Goal: Information Seeking & Learning: Learn about a topic

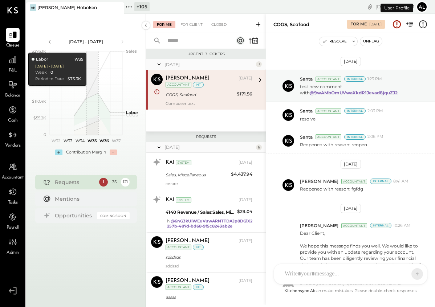
scroll to position [244, 0]
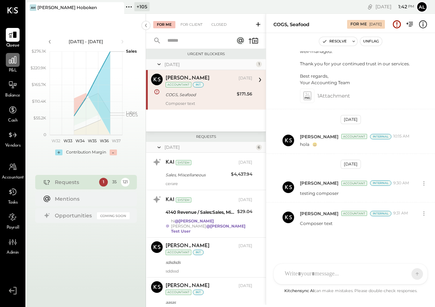
click at [12, 59] on icon at bounding box center [12, 59] width 7 height 7
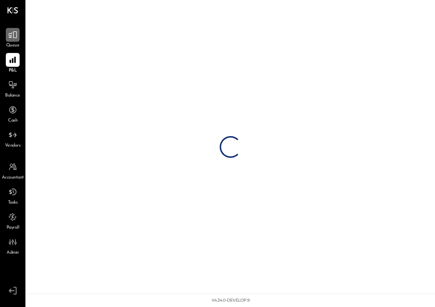
click at [14, 40] on div at bounding box center [13, 35] width 14 height 14
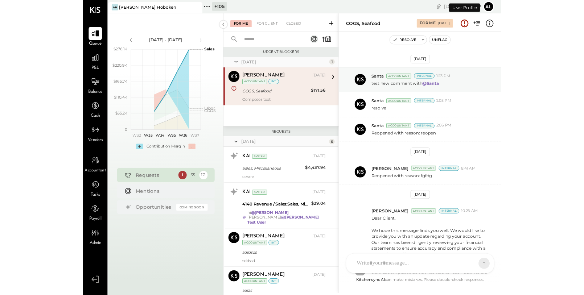
scroll to position [244, 0]
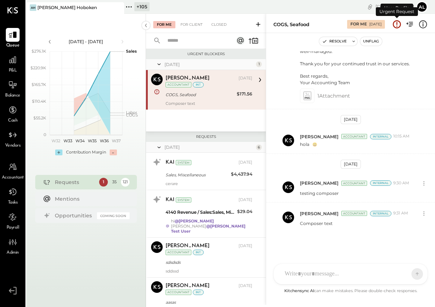
click at [395, 23] on icon at bounding box center [396, 24] width 9 height 9
click at [17, 63] on icon at bounding box center [12, 59] width 9 height 9
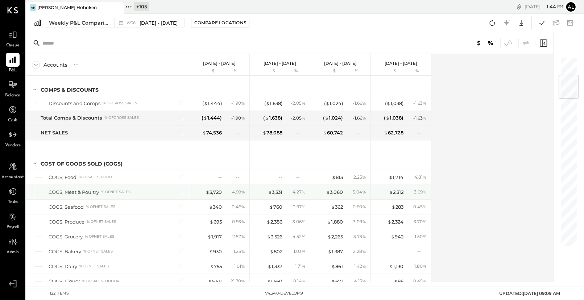
scroll to position [158, 0]
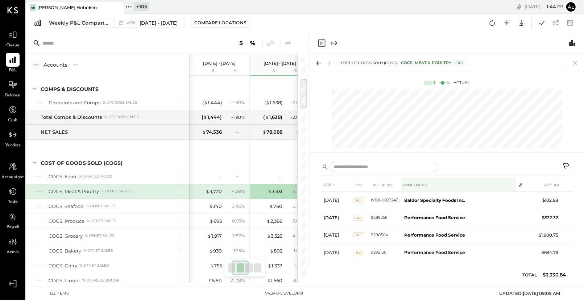
scroll to position [0, 36]
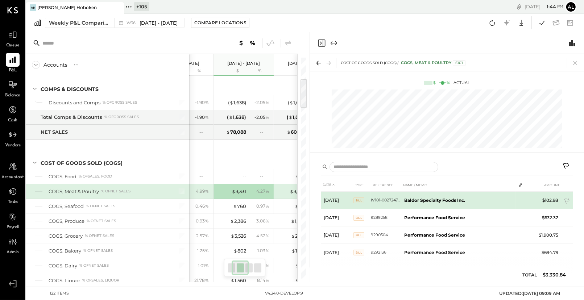
click at [362, 202] on span "Bill" at bounding box center [359, 201] width 11 height 6
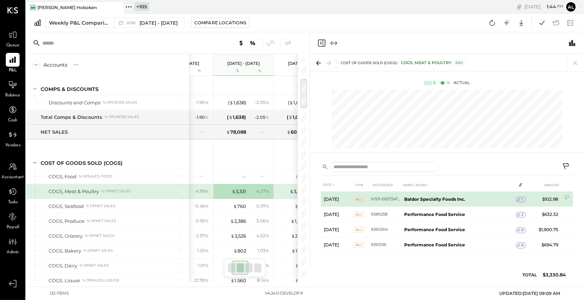
click at [422, 200] on icon at bounding box center [518, 199] width 5 height 5
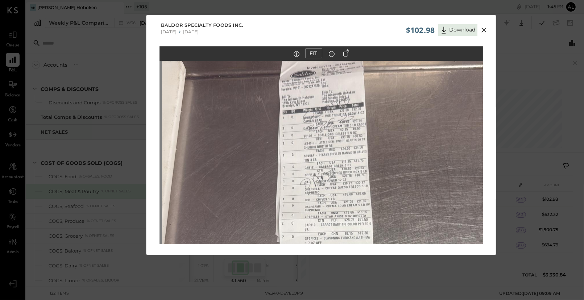
drag, startPoint x: 316, startPoint y: 118, endPoint x: 321, endPoint y: 269, distance: 151.3
click at [321, 269] on div "$102.98 Download Baldor Specialty Foods Inc. [DATE] [DATE] FIT" at bounding box center [292, 150] width 584 height 300
click at [335, 255] on div "FIT" at bounding box center [322, 158] width 350 height 225
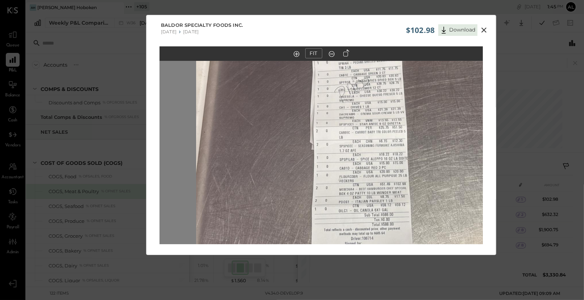
click at [353, 147] on img at bounding box center [358, 166] width 324 height 576
click at [422, 33] on icon at bounding box center [484, 30] width 9 height 9
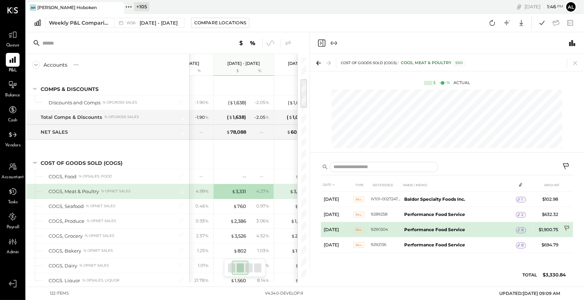
click at [422, 227] on icon at bounding box center [567, 229] width 7 height 7
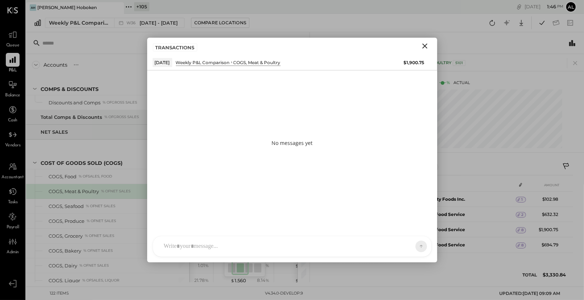
click at [229, 250] on div "AL [PERSON_NAME] S Santa JP [PERSON_NAME] AT [PERSON_NAME] Test User ST Santa T…" at bounding box center [292, 246] width 279 height 21
type input "*"
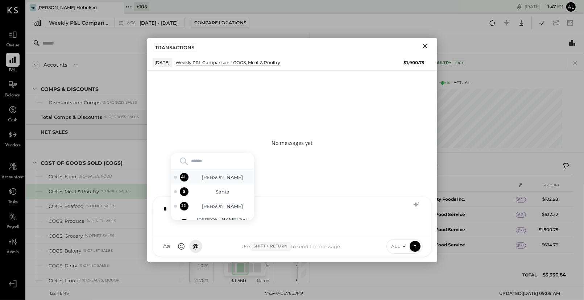
click at [228, 177] on span "[PERSON_NAME]" at bounding box center [222, 177] width 57 height 7
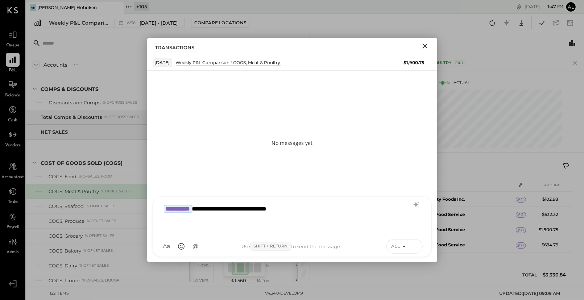
click at [415, 248] on icon at bounding box center [415, 246] width 0 height 3
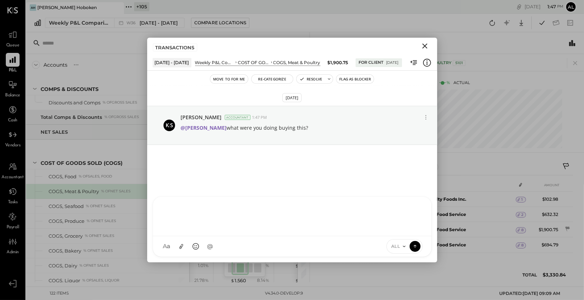
click at [422, 63] on icon at bounding box center [427, 62] width 9 height 9
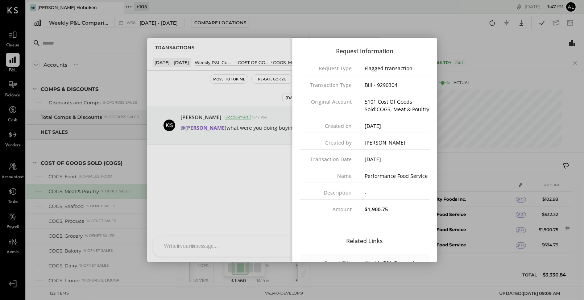
scroll to position [72, 0]
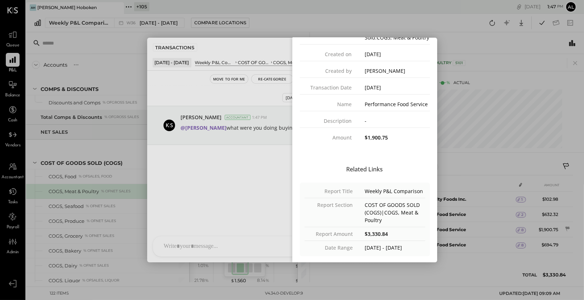
click at [227, 196] on div "Close panel" at bounding box center [292, 150] width 290 height 225
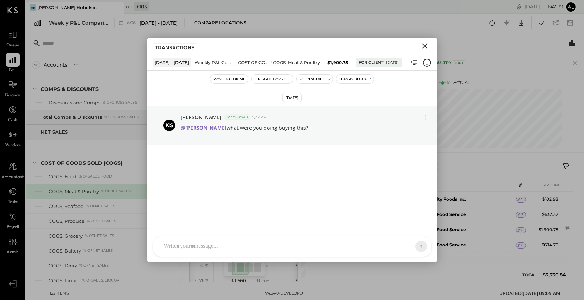
scroll to position [0, 0]
click at [395, 254] on div "AL [PERSON_NAME] S Santa JP [PERSON_NAME] AT [PERSON_NAME] Test User ST Santa T…" at bounding box center [292, 227] width 279 height 61
click at [404, 247] on icon at bounding box center [404, 247] width 6 height 6
click at [320, 215] on div at bounding box center [292, 215] width 264 height 29
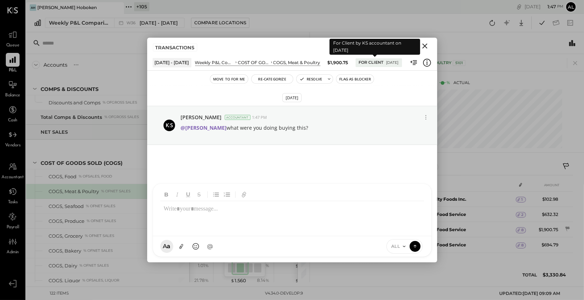
click at [360, 62] on div "For Client" at bounding box center [371, 63] width 25 height 6
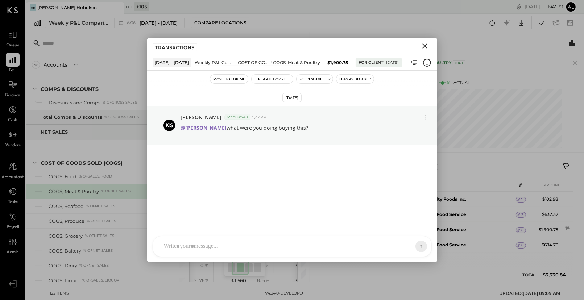
click at [422, 45] on icon "Close" at bounding box center [425, 46] width 9 height 9
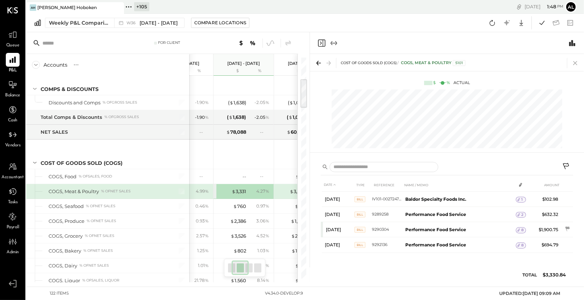
click at [422, 62] on icon at bounding box center [576, 63] width 10 height 10
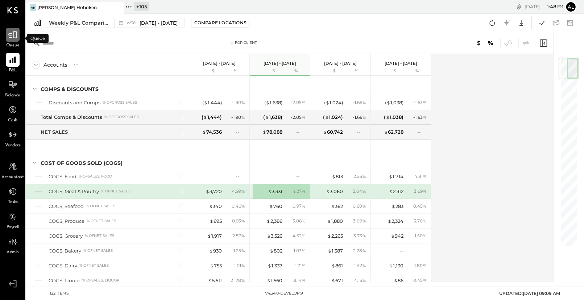
click at [11, 38] on icon at bounding box center [12, 34] width 9 height 9
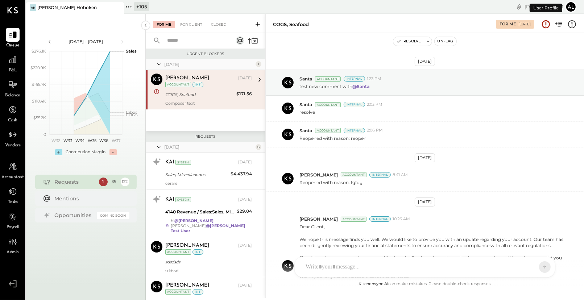
scroll to position [218, 0]
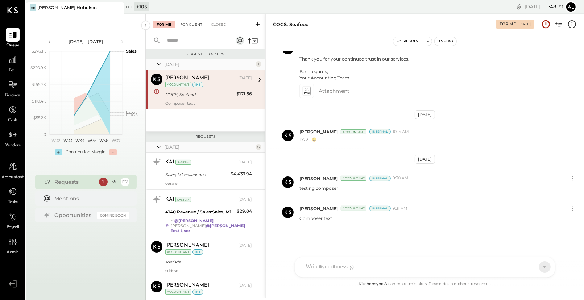
click at [192, 24] on div "For Client" at bounding box center [191, 24] width 29 height 7
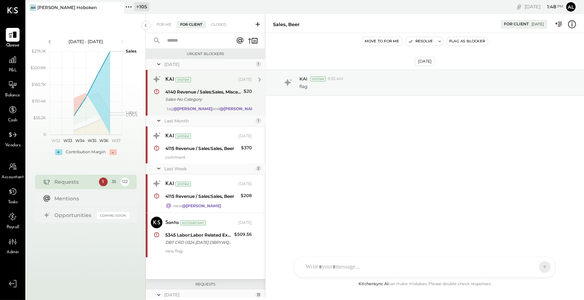
click at [213, 99] on div "Sales-No Category" at bounding box center [203, 99] width 76 height 7
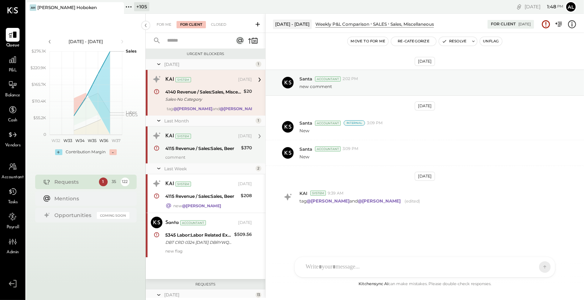
click at [198, 145] on div "4115 Revenue / Sales:Sales, Beer" at bounding box center [202, 148] width 74 height 7
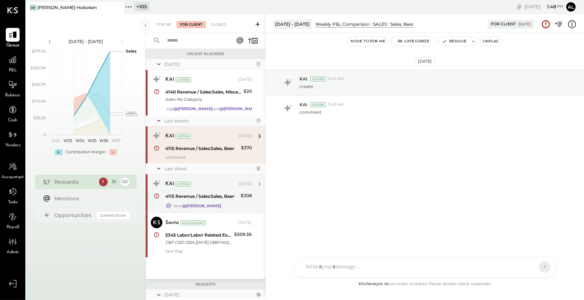
click at [197, 189] on div "KAI System [DATE]" at bounding box center [208, 184] width 87 height 10
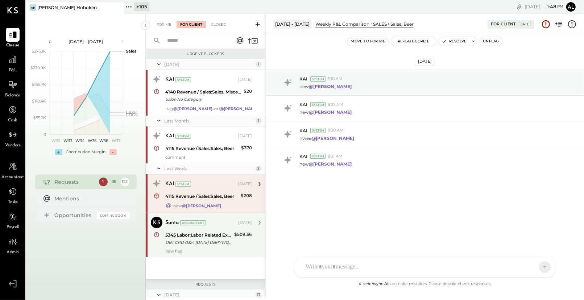
click at [197, 233] on div "5345 Labor:Labor Related Expenses:Recruiting" at bounding box center [198, 235] width 67 height 7
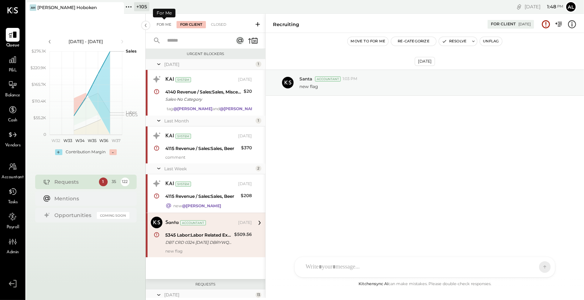
click at [164, 24] on div "For Me" at bounding box center [164, 24] width 22 height 7
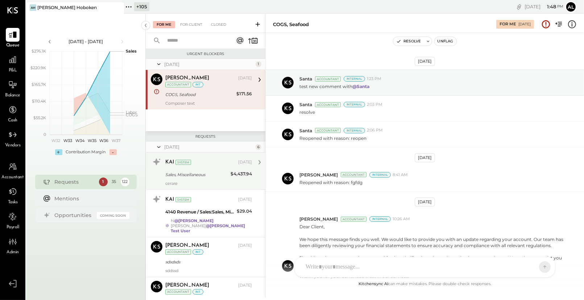
click at [203, 185] on div "cerare" at bounding box center [208, 183] width 87 height 5
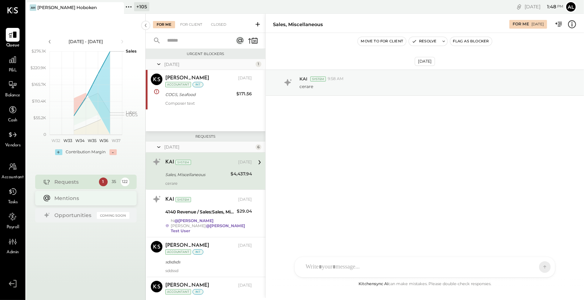
click at [103, 194] on div "Mentions" at bounding box center [86, 198] width 102 height 15
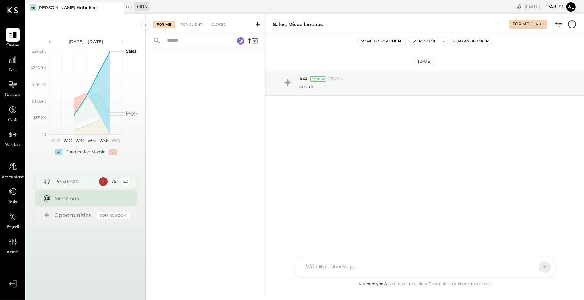
click at [90, 189] on div "Requests 1 35 122" at bounding box center [86, 181] width 102 height 15
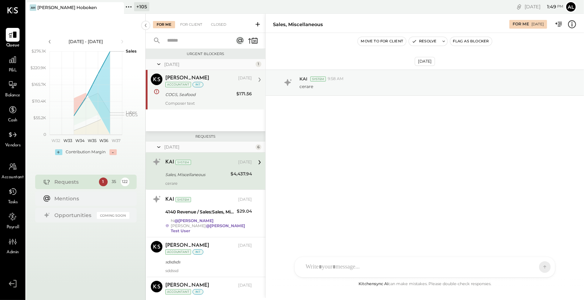
click at [196, 95] on div "COGS, Seafood" at bounding box center [199, 94] width 69 height 7
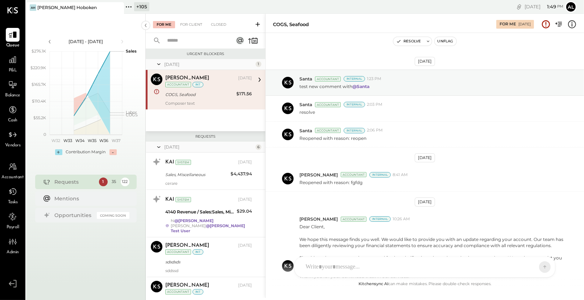
scroll to position [218, 0]
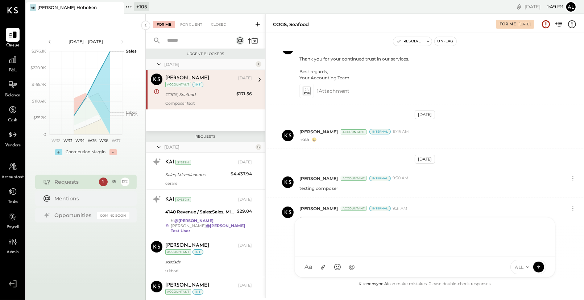
click at [319, 269] on div "AL [PERSON_NAME] S Santa JP [PERSON_NAME] AT [PERSON_NAME] Test User ST Santa T…" at bounding box center [425, 247] width 261 height 61
click at [422, 42] on icon at bounding box center [428, 41] width 5 height 5
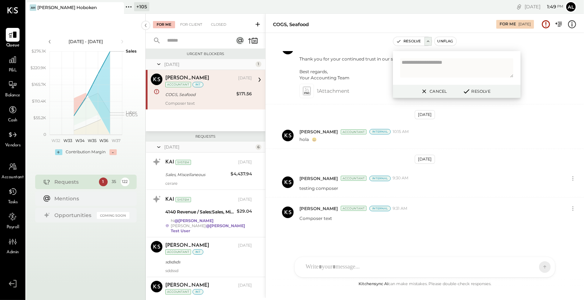
click at [422, 92] on icon at bounding box center [424, 91] width 9 height 9
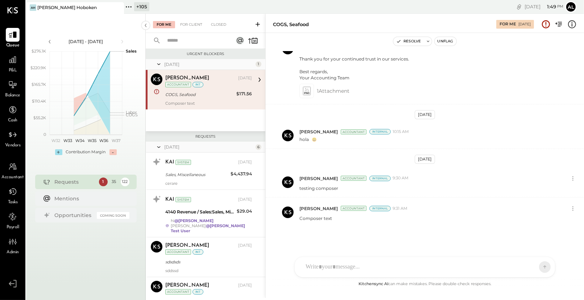
click at [157, 91] on icon at bounding box center [157, 91] width 6 height 9
click at [422, 40] on button "Unflag" at bounding box center [446, 41] width 22 height 9
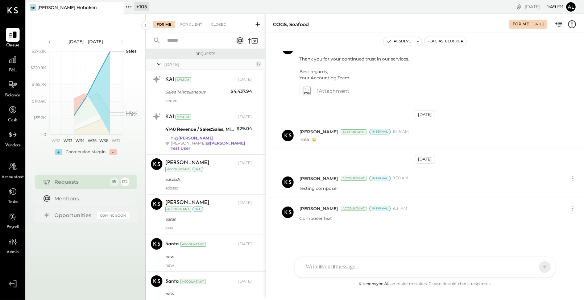
click at [422, 38] on button "Flag as Blocker" at bounding box center [446, 41] width 42 height 9
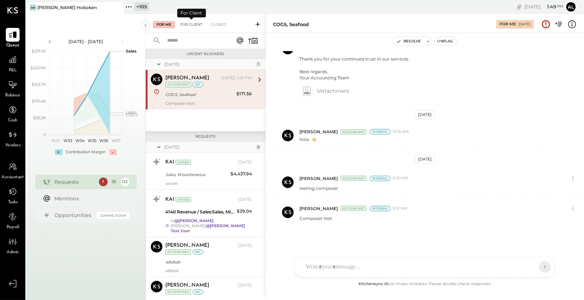
click at [189, 25] on div "For Client" at bounding box center [191, 24] width 29 height 7
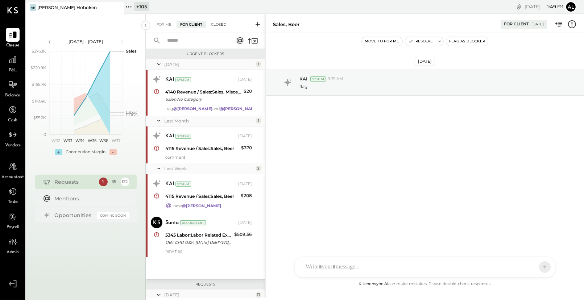
click at [225, 22] on div "Closed" at bounding box center [218, 24] width 22 height 7
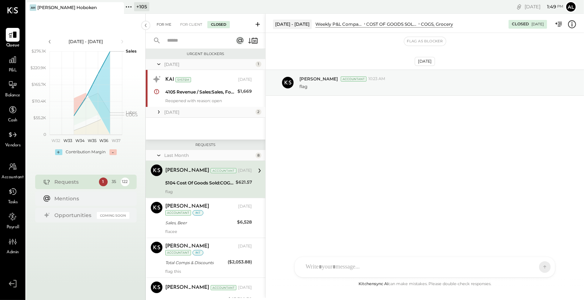
click at [166, 21] on div "For Me" at bounding box center [164, 24] width 22 height 7
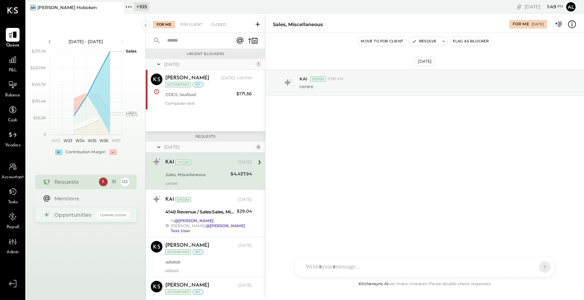
click at [73, 215] on div "Opportunities" at bounding box center [74, 214] width 38 height 7
click at [11, 60] on icon at bounding box center [12, 59] width 9 height 9
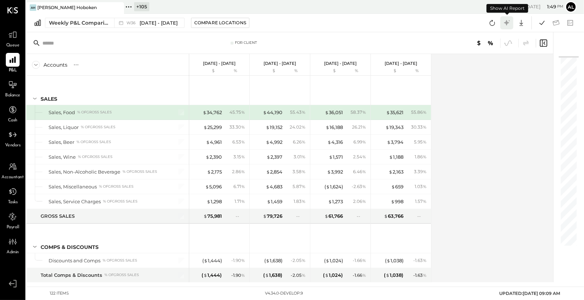
click at [422, 22] on icon at bounding box center [506, 22] width 5 height 5
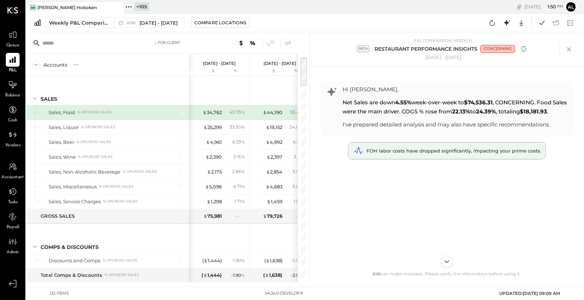
click at [422, 154] on span "FOH labor costs have dropped significantly, impacting your prime costs." at bounding box center [454, 151] width 175 height 6
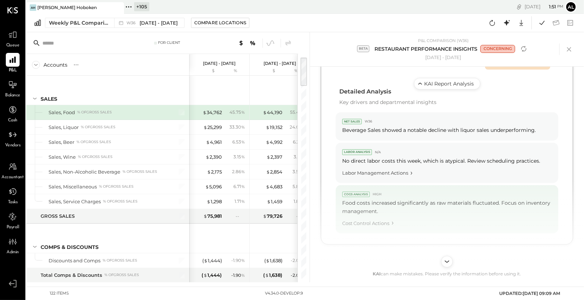
scroll to position [295, 0]
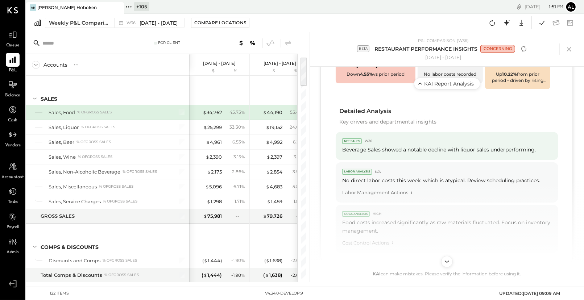
click at [400, 147] on div "Beverage Sales showed a notable decline with liquor sales underperforming." at bounding box center [447, 150] width 210 height 8
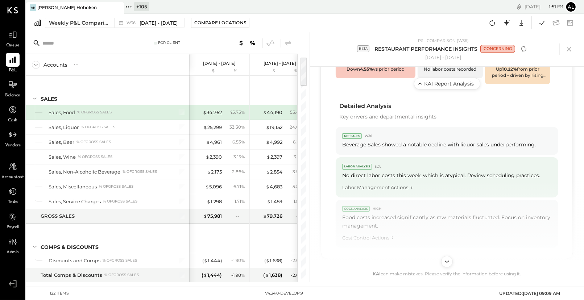
scroll to position [305, 0]
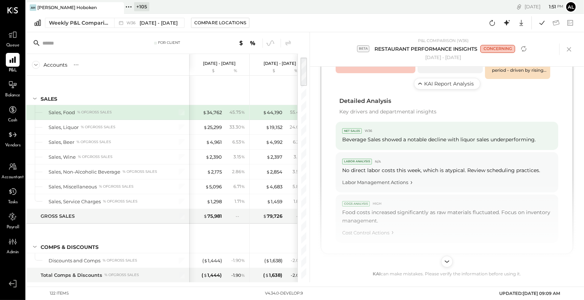
click at [408, 144] on div "NET SALES W36 Beverage Sales showed a notable decline with liquor sales underpe…" at bounding box center [447, 136] width 223 height 29
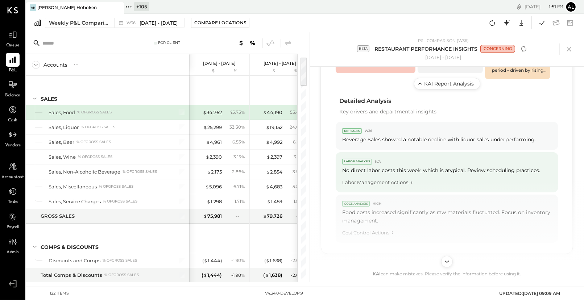
scroll to position [331, 0]
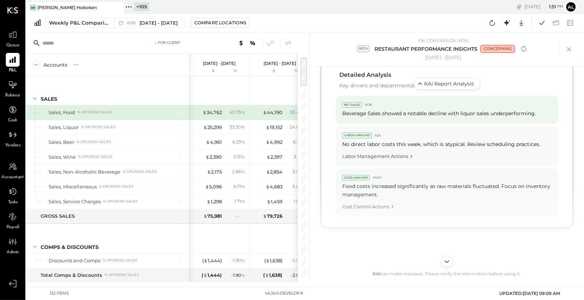
click at [422, 112] on div "Beverage Sales showed a notable decline with liquor sales underperforming." at bounding box center [447, 114] width 210 height 8
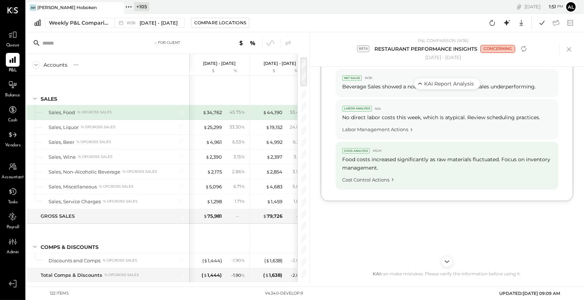
scroll to position [366, 0]
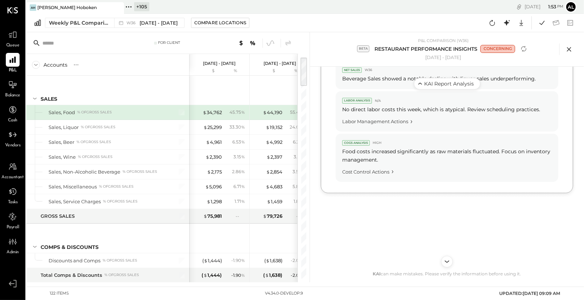
click at [422, 53] on icon at bounding box center [569, 49] width 11 height 11
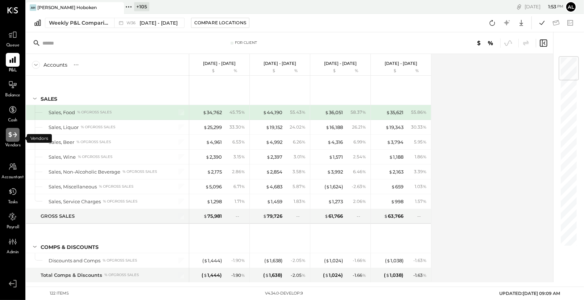
click at [15, 136] on icon at bounding box center [12, 134] width 9 height 9
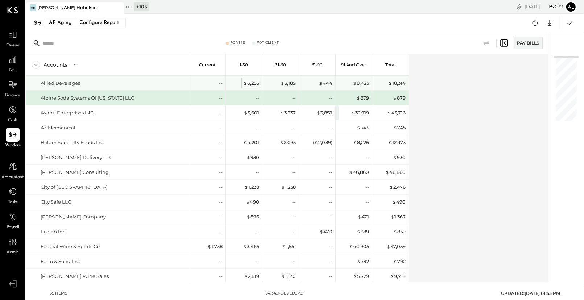
click at [251, 80] on div "$ 6,256" at bounding box center [251, 83] width 16 height 7
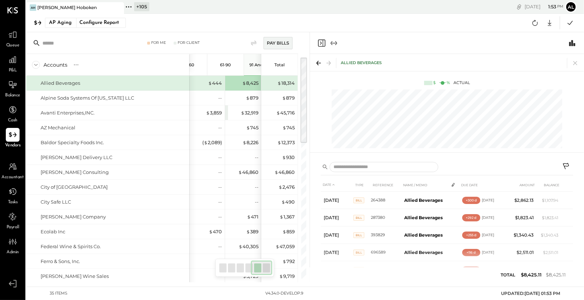
scroll to position [0, 111]
click at [322, 41] on icon "Close panel" at bounding box center [321, 43] width 9 height 9
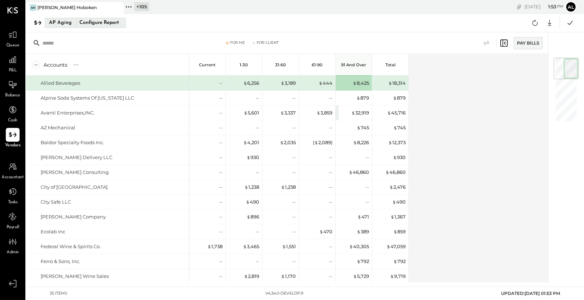
click at [56, 28] on div "AP Aging" at bounding box center [60, 23] width 23 height 12
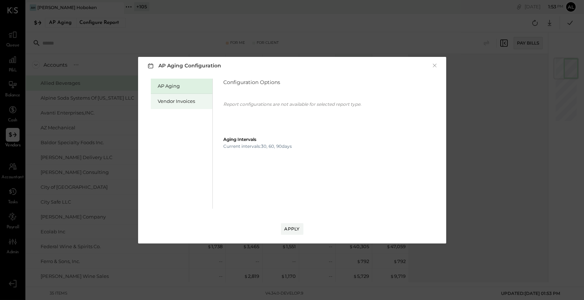
click at [167, 101] on div "Vendor Invoices" at bounding box center [183, 101] width 51 height 7
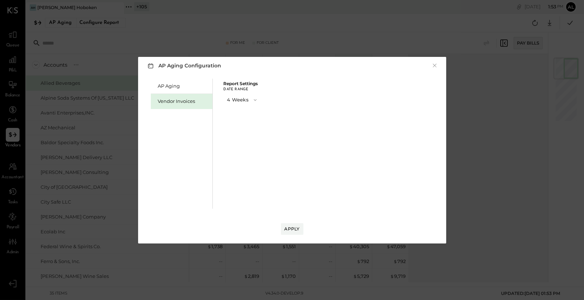
click at [246, 103] on button "4 Weeks" at bounding box center [243, 99] width 38 height 13
click at [244, 114] on span "8 Weeks" at bounding box center [238, 112] width 17 height 5
click at [295, 230] on div "Apply" at bounding box center [292, 229] width 15 height 6
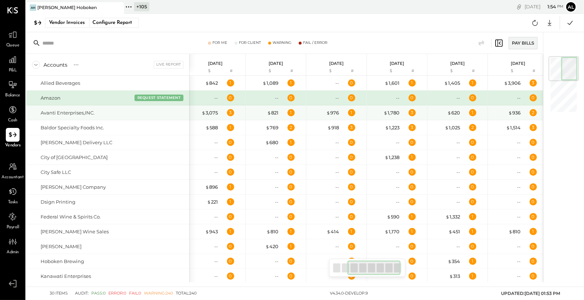
scroll to position [0, 129]
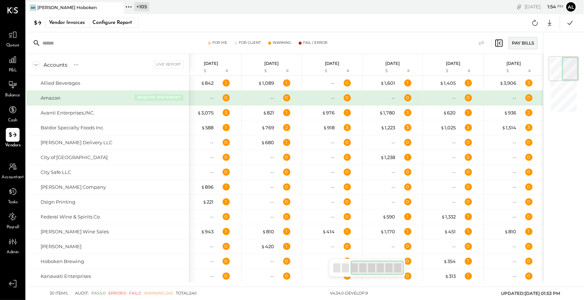
click at [164, 98] on button "REQUEST STATEMENT" at bounding box center [159, 97] width 49 height 7
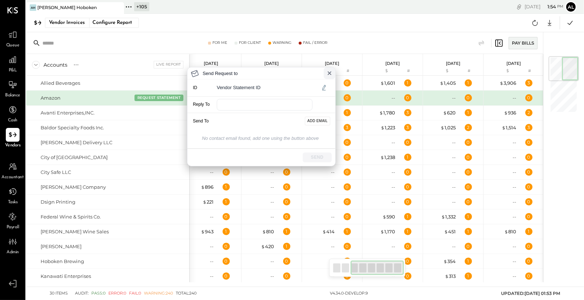
click at [331, 74] on icon at bounding box center [330, 73] width 6 height 6
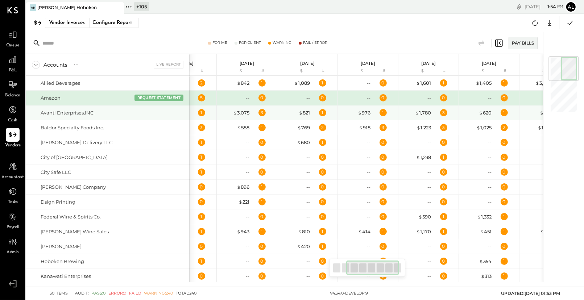
scroll to position [0, 0]
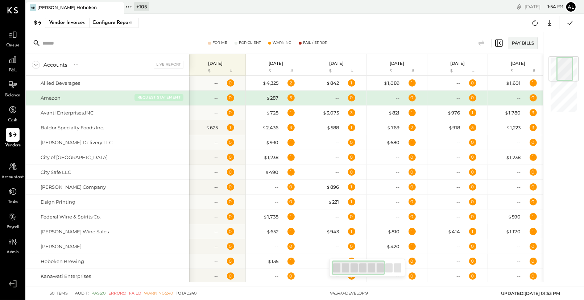
click at [156, 98] on button "REQUEST STATEMENT" at bounding box center [159, 97] width 49 height 7
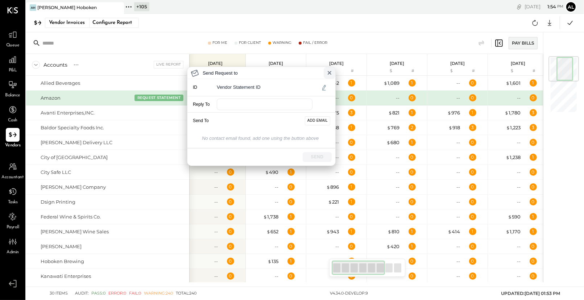
click at [329, 74] on icon at bounding box center [330, 73] width 6 height 6
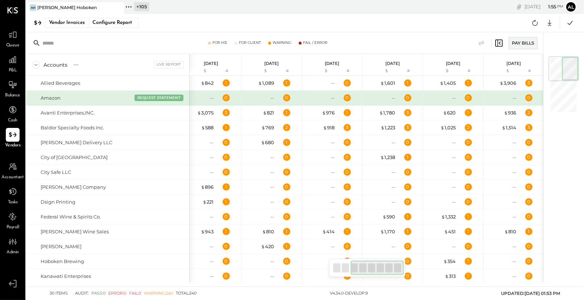
click at [122, 2] on div at bounding box center [111, 7] width 25 height 11
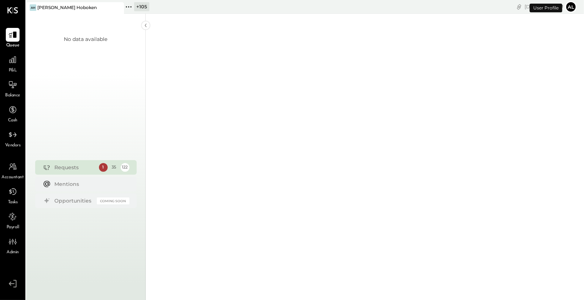
click at [127, 12] on div "+ 105 Pinned Locations ( 1 ) [GEOGRAPHIC_DATA] [GEOGRAPHIC_DATA] Allegria Resta…" at bounding box center [224, 7] width 201 height 14
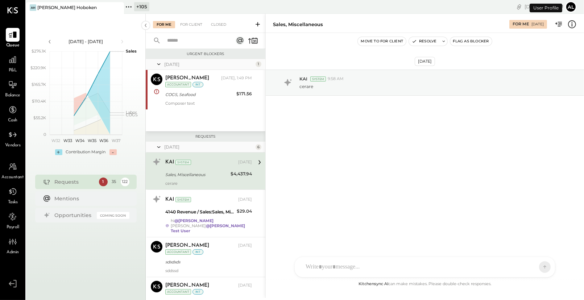
click at [130, 6] on icon at bounding box center [128, 6] width 9 height 9
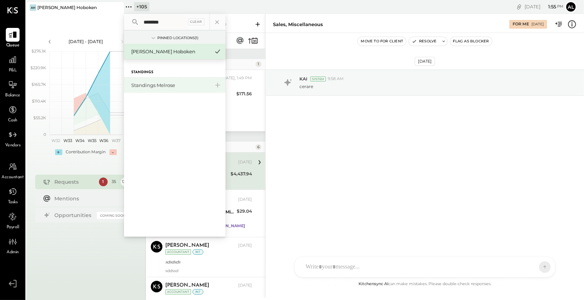
type input "********"
click at [165, 81] on div "Standings Melrose" at bounding box center [175, 85] width 102 height 15
click at [164, 84] on div "Standings Melrose" at bounding box center [170, 85] width 78 height 7
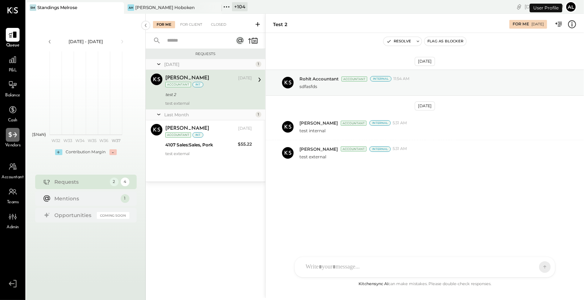
click at [10, 137] on icon at bounding box center [12, 134] width 9 height 9
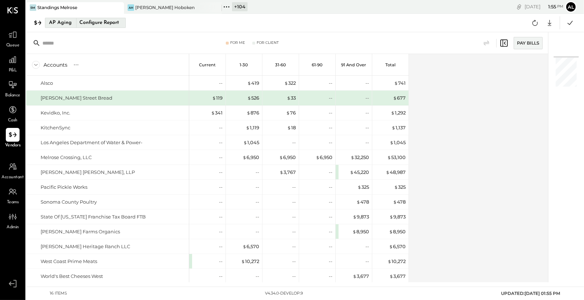
click at [62, 23] on div "AP Aging" at bounding box center [60, 23] width 23 height 12
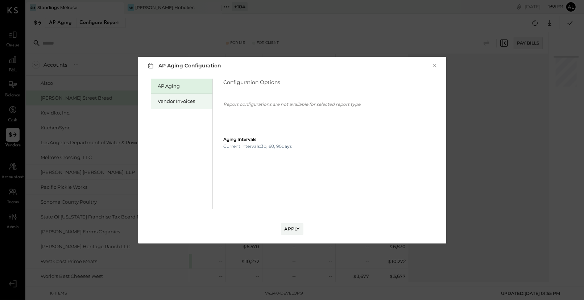
click at [163, 102] on div "Vendor Invoices" at bounding box center [183, 101] width 51 height 7
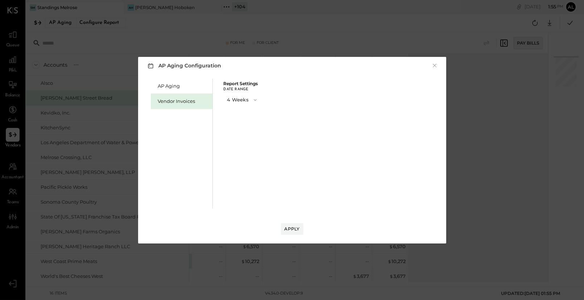
click at [244, 108] on div "Report Settings Date Range 4 Weeks" at bounding box center [243, 97] width 38 height 31
click at [244, 103] on button "4 Weeks" at bounding box center [243, 99] width 38 height 13
click at [244, 114] on span "8 Weeks" at bounding box center [238, 112] width 17 height 5
click at [290, 226] on div "Apply" at bounding box center [292, 229] width 15 height 6
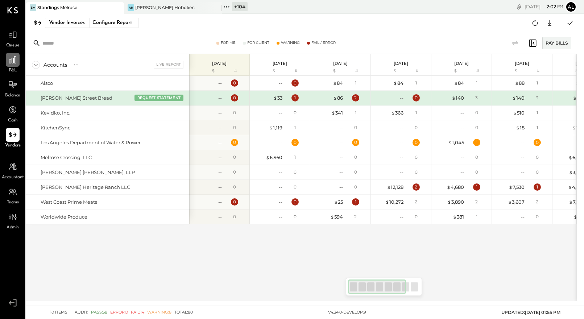
click at [12, 62] on icon at bounding box center [12, 59] width 7 height 7
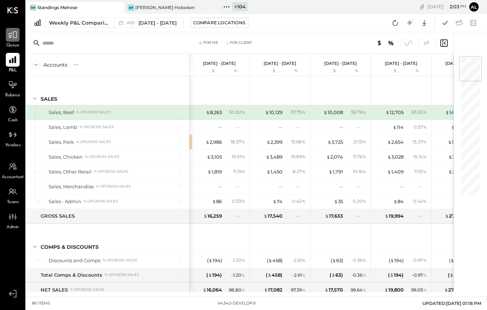
click at [8, 38] on icon at bounding box center [12, 34] width 9 height 9
